Goal: Transaction & Acquisition: Subscribe to service/newsletter

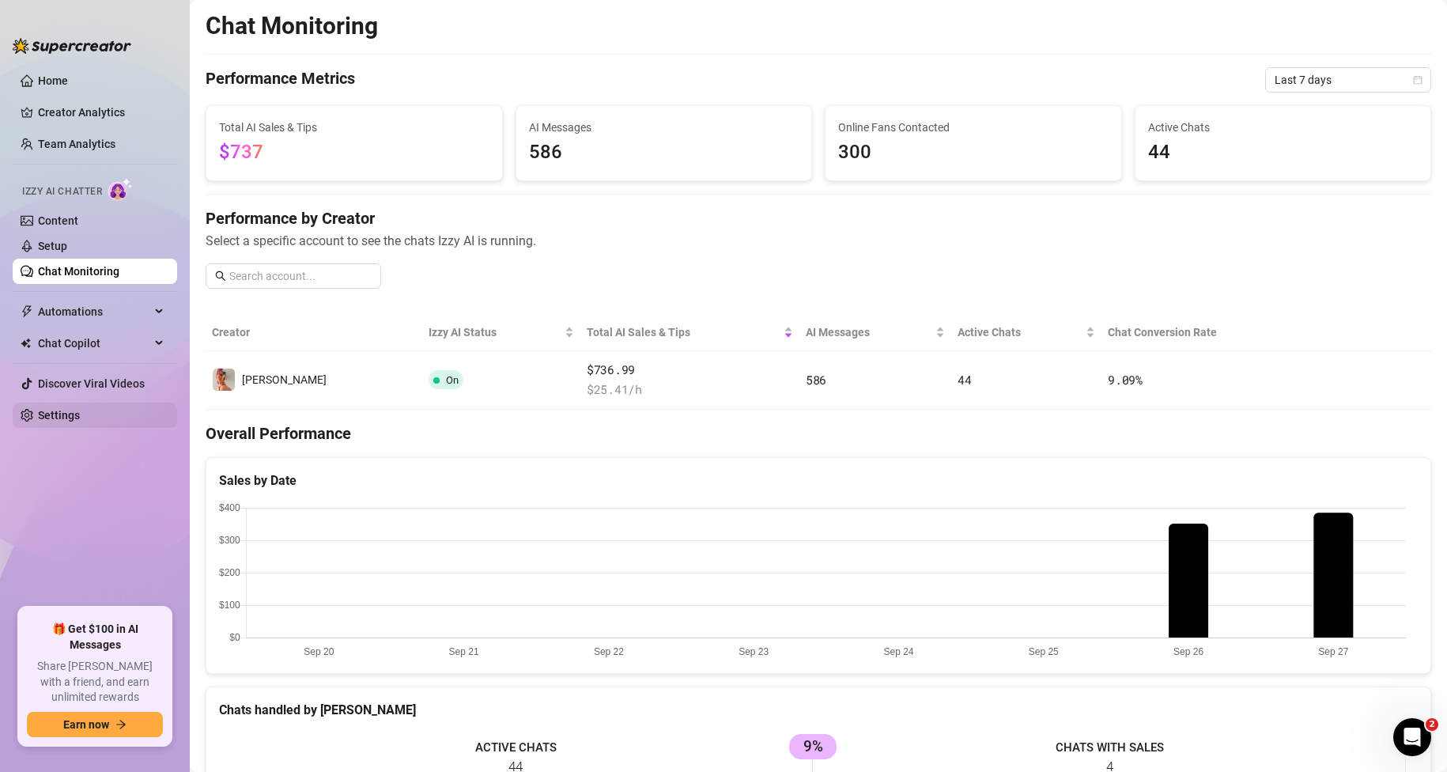
click at [56, 421] on link "Settings" at bounding box center [59, 415] width 42 height 13
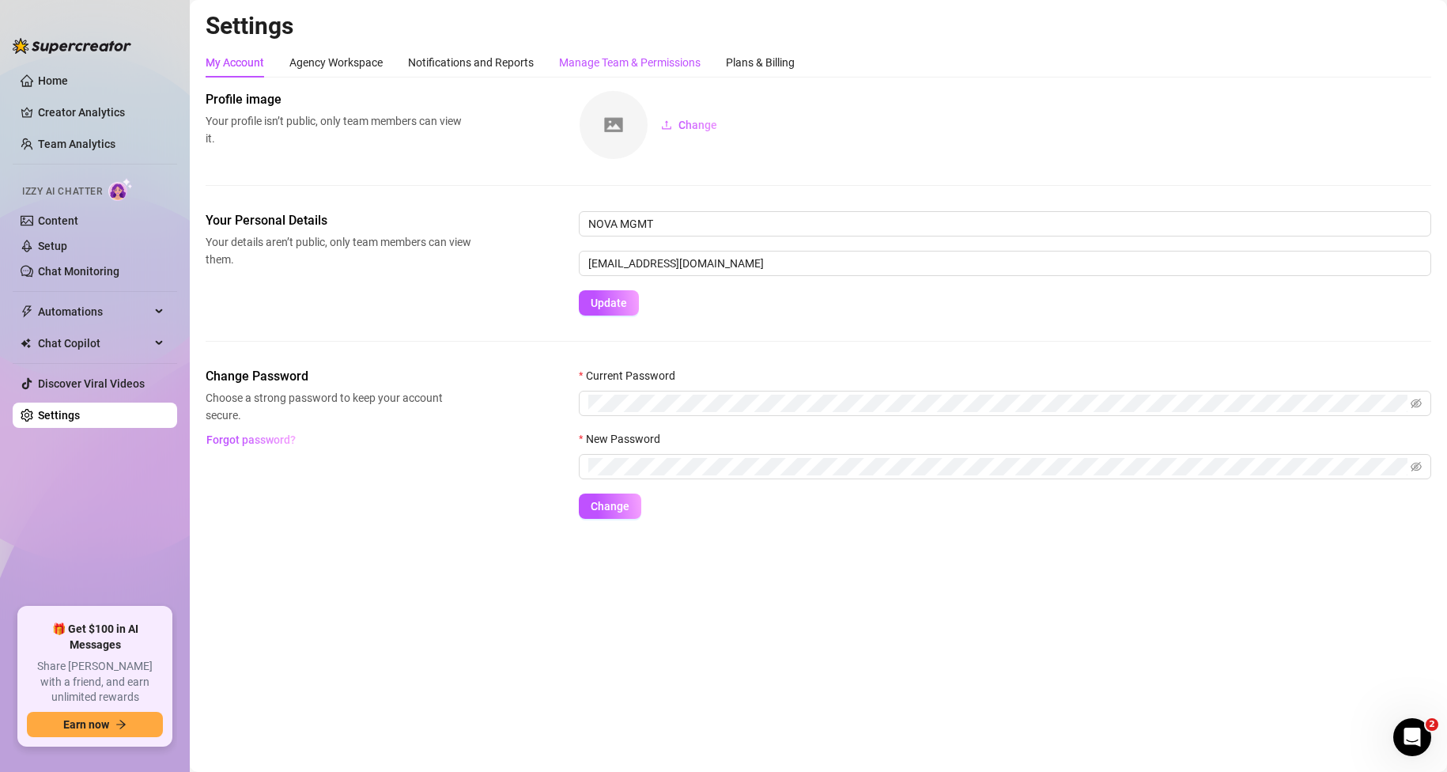
click at [643, 66] on div "Manage Team & Permissions" at bounding box center [630, 62] width 142 height 17
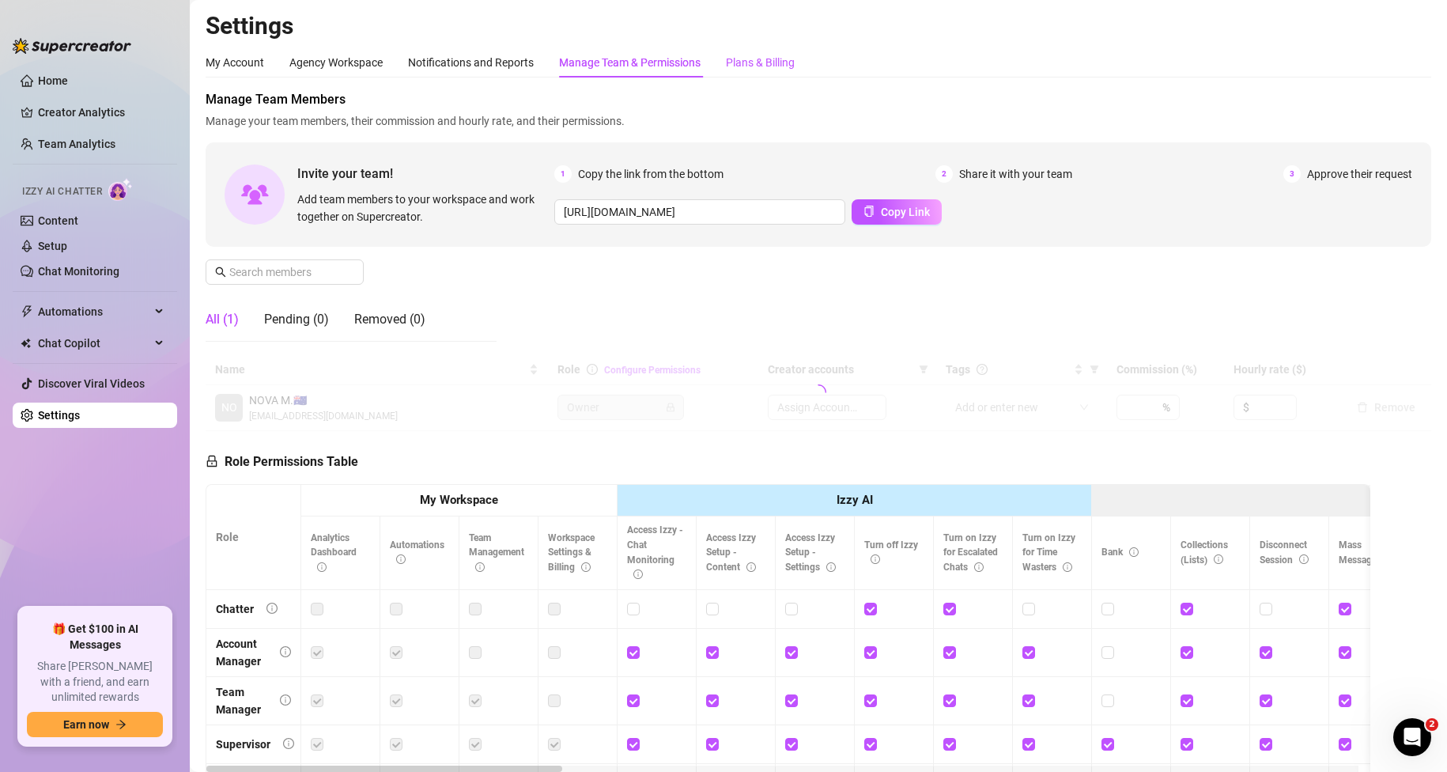
click at [756, 66] on div "Plans & Billing" at bounding box center [760, 62] width 69 height 17
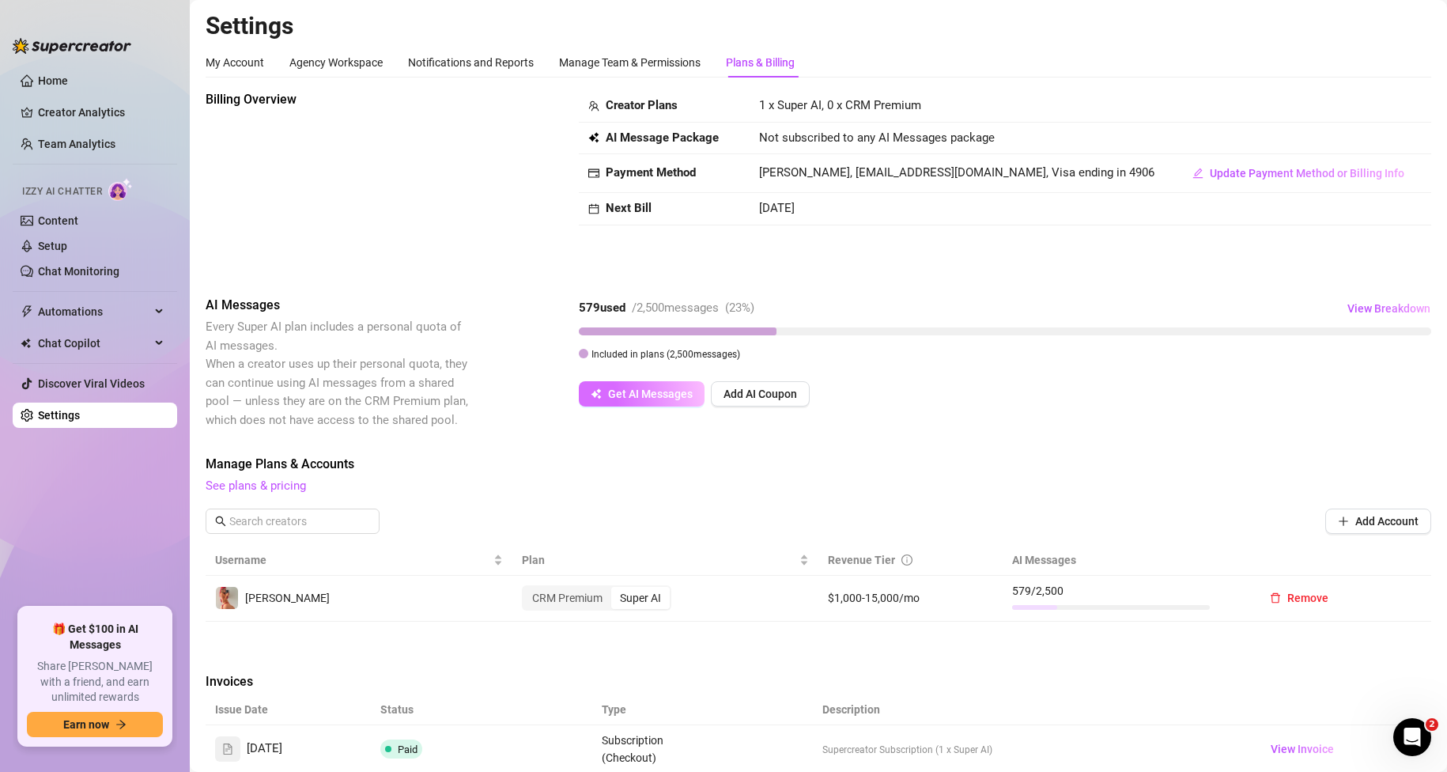
click at [652, 395] on span "Get AI Messages" at bounding box center [650, 393] width 85 height 13
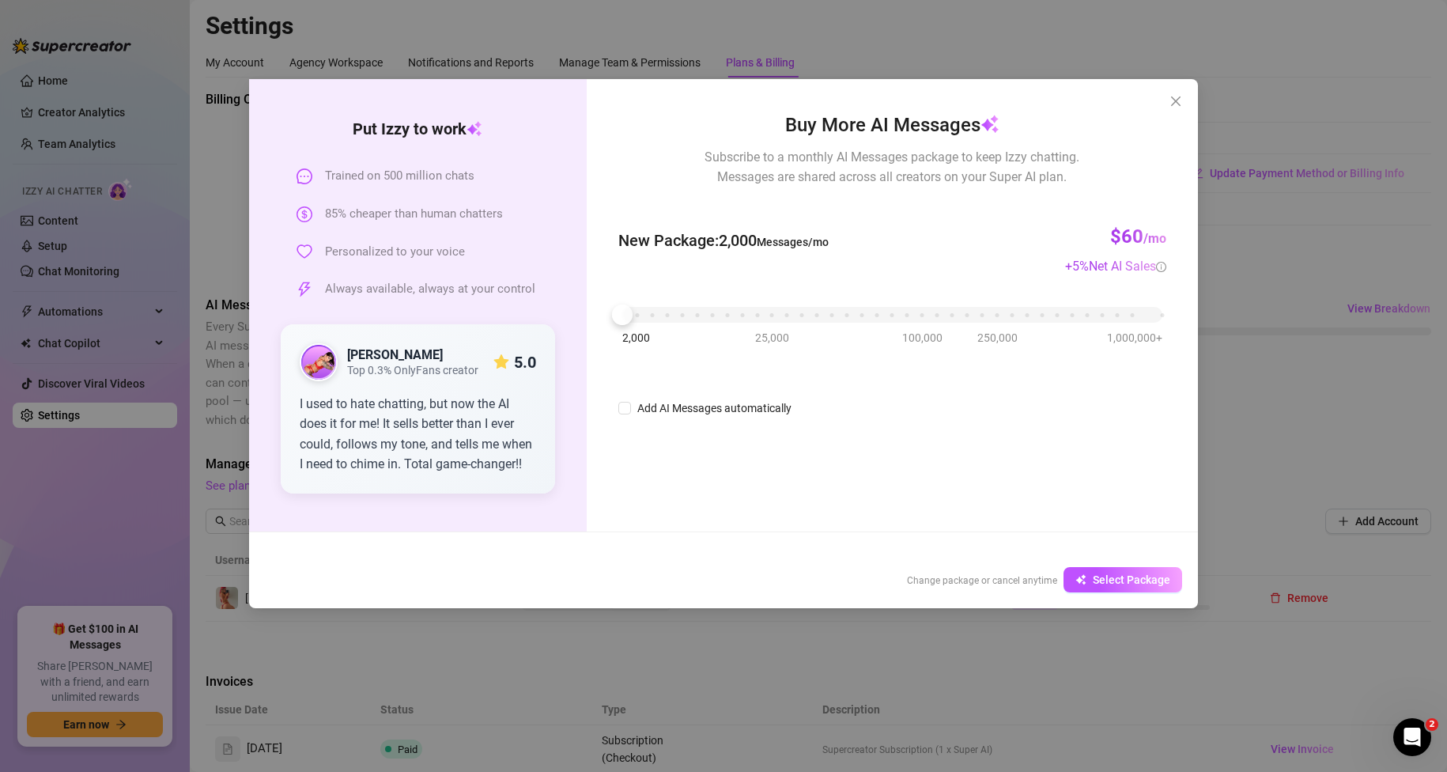
click at [690, 312] on div "2,000 25,000 100,000 250,000 1,000,000+" at bounding box center [892, 308] width 540 height 9
click at [716, 313] on div "2,000 25,000 100,000 250,000 1,000,000+" at bounding box center [892, 308] width 540 height 9
click at [753, 313] on div "2,000 25,000 100,000 250,000 1,000,000+" at bounding box center [892, 308] width 540 height 9
click at [719, 313] on div "2,000 25,000 100,000 250,000 1,000,000+" at bounding box center [892, 308] width 540 height 9
click at [722, 313] on div "2,000 25,000 100,000 250,000 1,000,000+" at bounding box center [892, 308] width 540 height 9
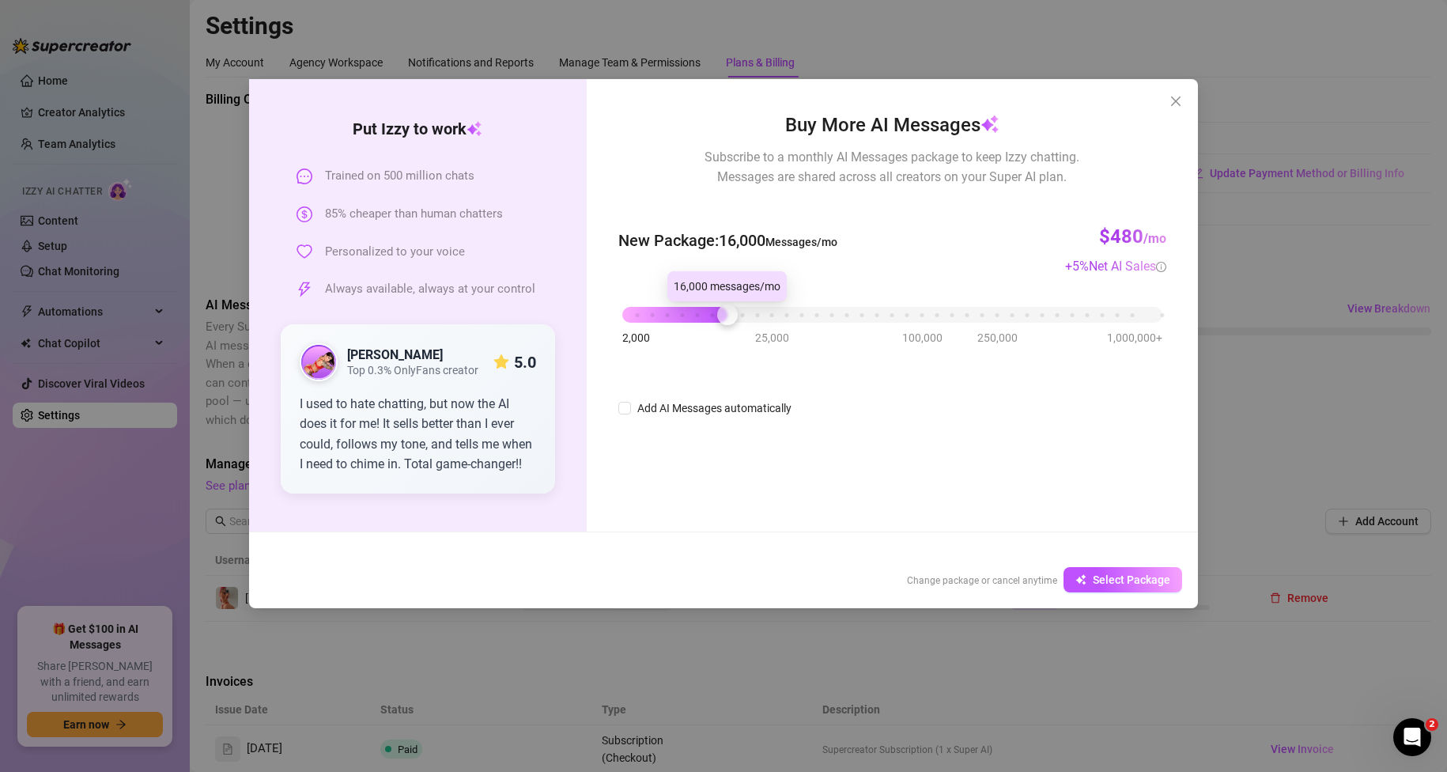
click at [736, 315] on div at bounding box center [727, 314] width 21 height 21
click at [742, 313] on div "2,000 25,000 100,000 250,000 1,000,000+" at bounding box center [892, 308] width 540 height 9
click at [759, 313] on div "2,000 25,000 100,000 250,000 1,000,000+" at bounding box center [892, 308] width 540 height 9
click at [731, 313] on div "2,000 25,000 100,000 250,000 1,000,000+" at bounding box center [892, 308] width 540 height 9
click at [710, 313] on div "2,000 25,000 100,000 250,000 1,000,000+" at bounding box center [892, 308] width 540 height 9
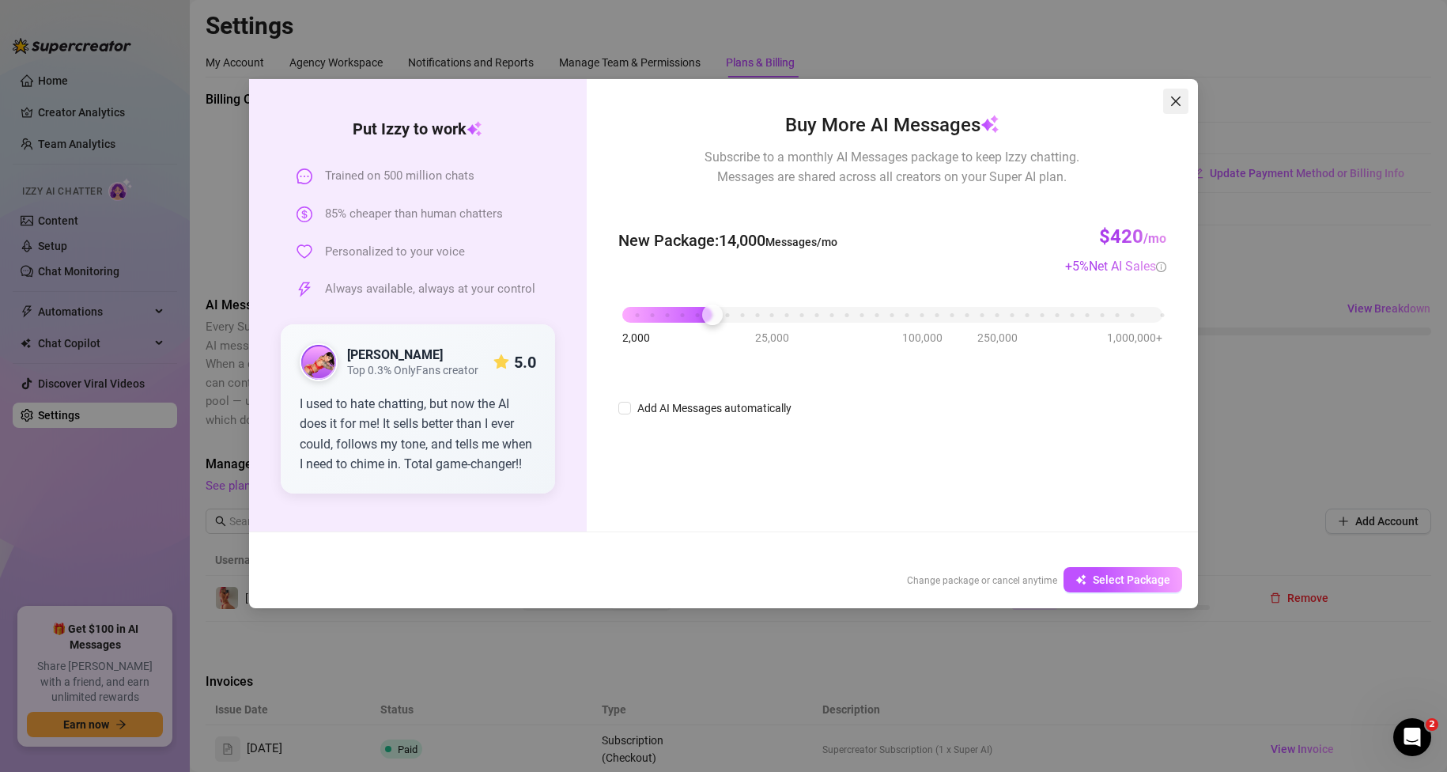
click at [1169, 95] on icon "close" at bounding box center [1175, 101] width 13 height 13
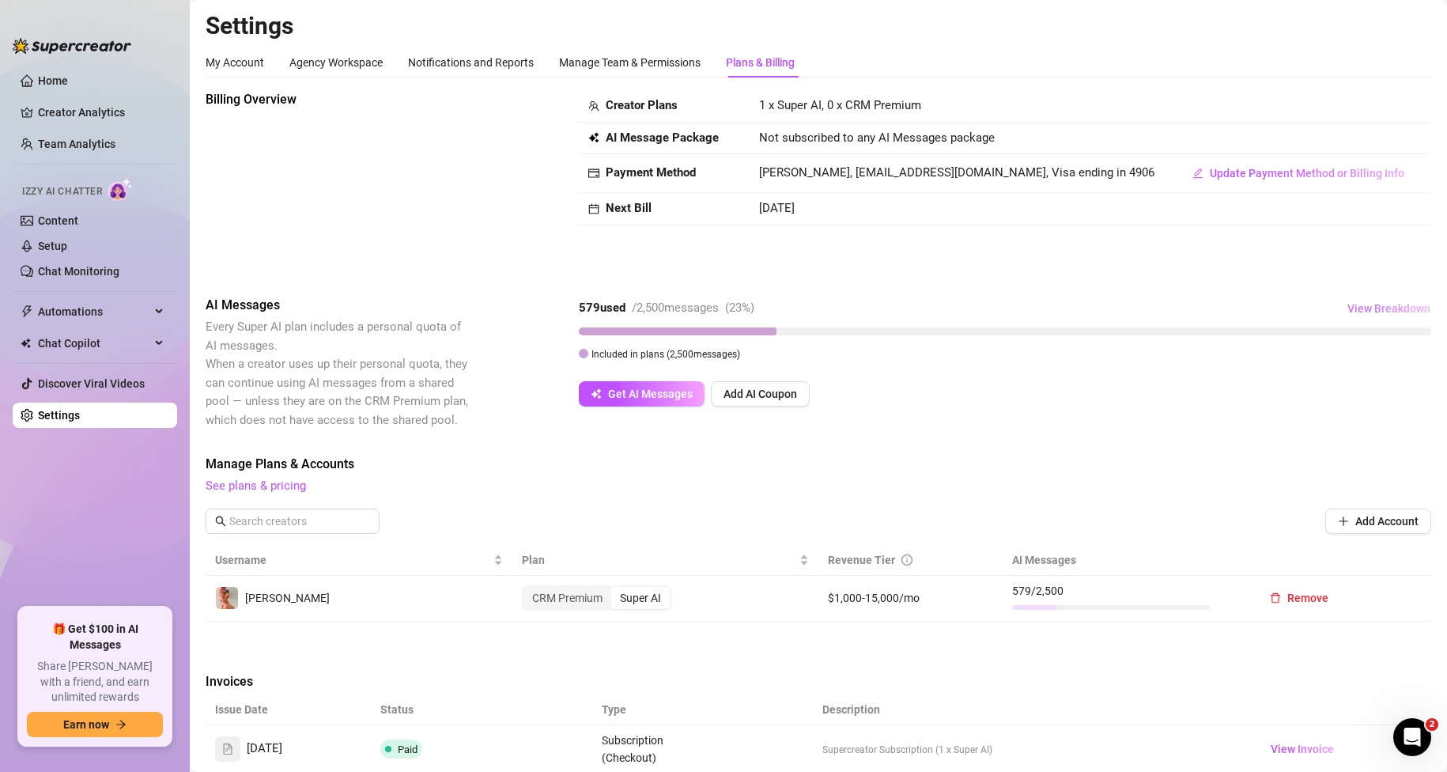
click at [1354, 310] on span "View Breakdown" at bounding box center [1388, 308] width 83 height 13
click at [1284, 230] on div "Billing Overview Creator Plans 1 x Super AI, 0 x CRM Premium AI Message Package…" at bounding box center [819, 180] width 1226 height 180
